Goal: Task Accomplishment & Management: Use online tool/utility

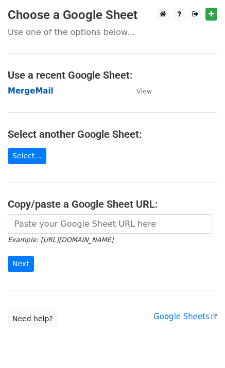
click at [29, 89] on strong "MergeMail" at bounding box center [31, 90] width 46 height 9
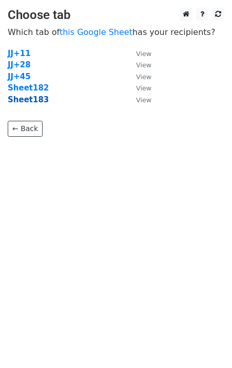
click at [31, 100] on strong "Sheet183" at bounding box center [28, 99] width 41 height 9
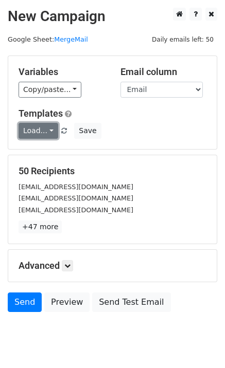
click at [31, 134] on link "Load..." at bounding box center [39, 131] width 40 height 16
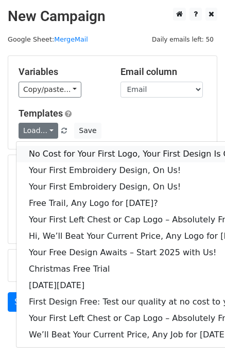
click at [54, 157] on link "No Cost for Your First Logo, Your First Design Is On Us!" at bounding box center [140, 154] width 248 height 16
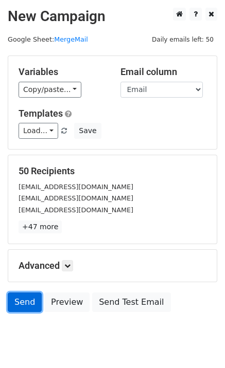
click at [22, 301] on link "Send" at bounding box center [25, 302] width 34 height 20
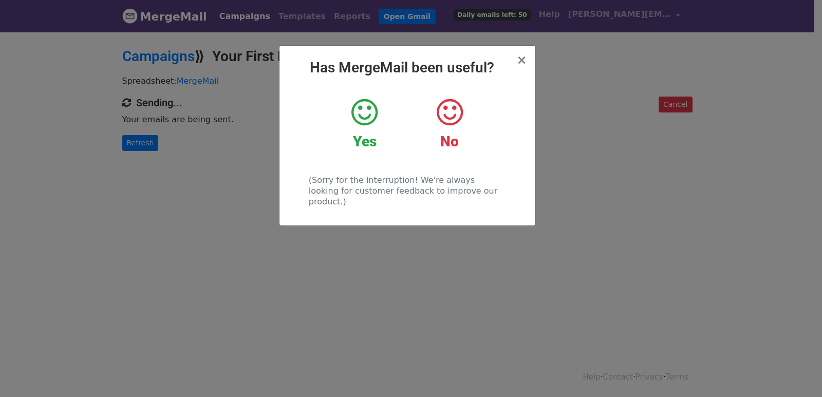
click at [189, 176] on div "× Has MergeMail been useful? Yes No (Sorry for the interruption! We're always l…" at bounding box center [411, 214] width 822 height 366
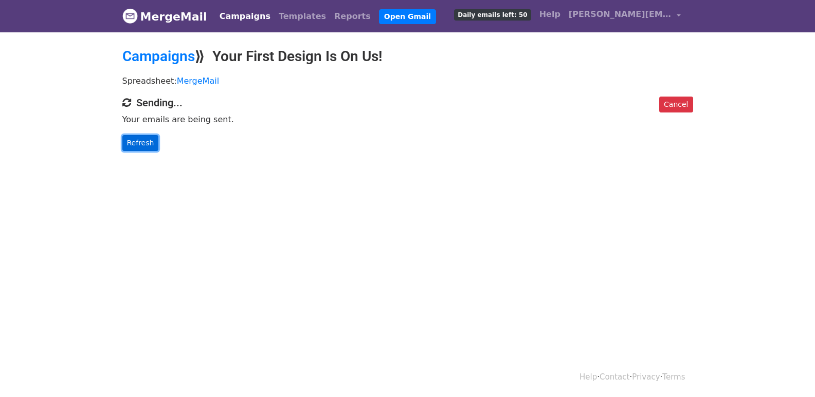
click at [136, 139] on link "Refresh" at bounding box center [140, 143] width 36 height 16
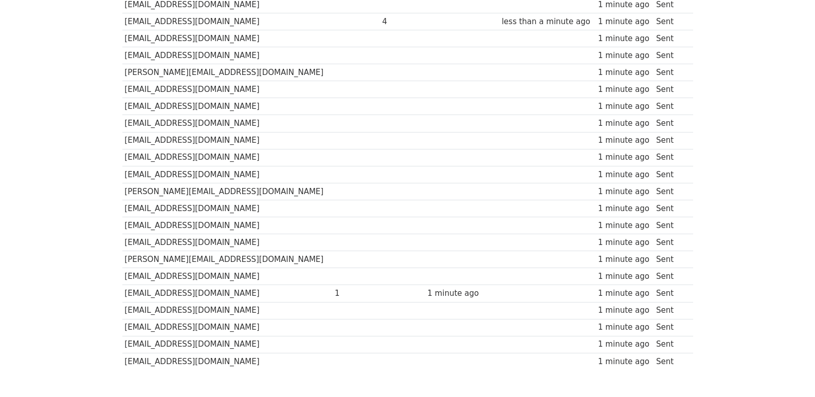
scroll to position [715, 0]
